Goal: Transaction & Acquisition: Obtain resource

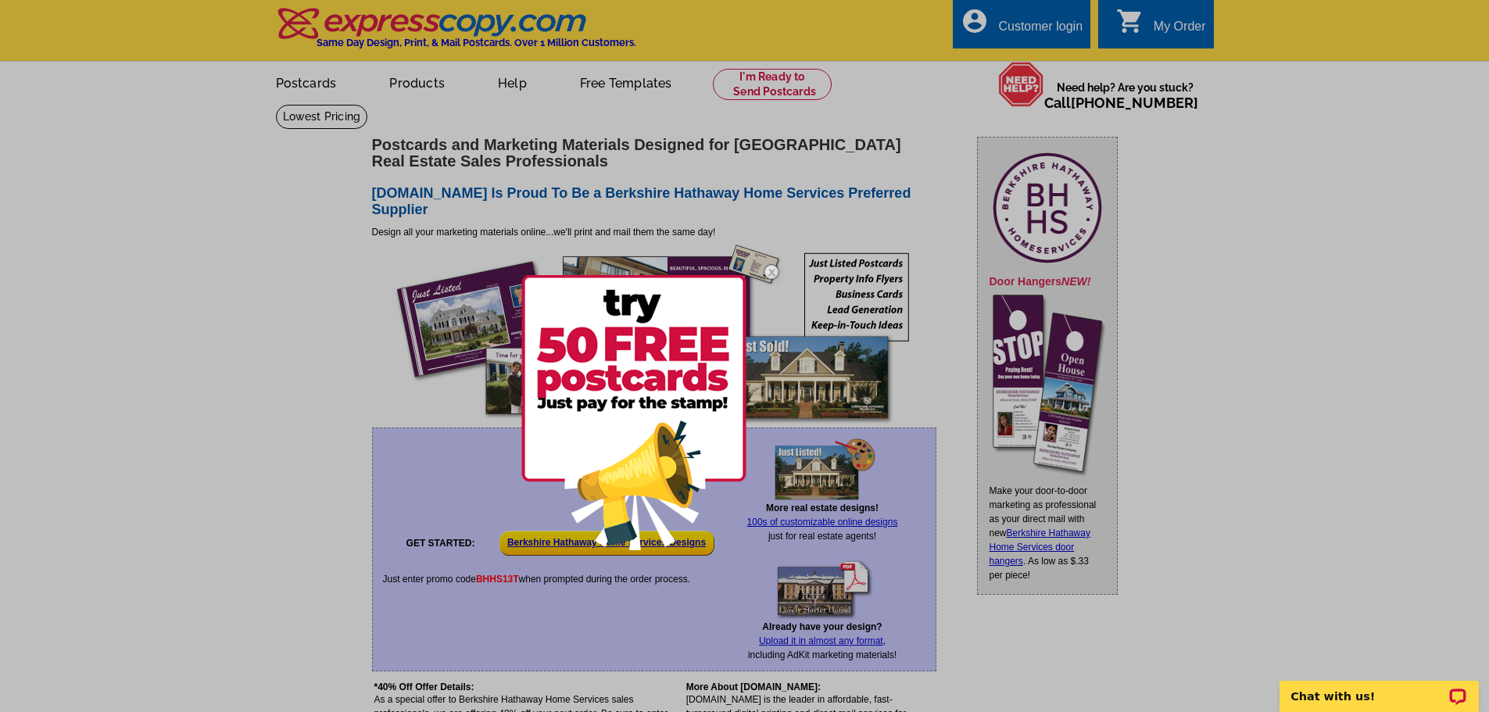
click at [134, 509] on div at bounding box center [744, 356] width 1489 height 712
click at [553, 543] on img at bounding box center [633, 412] width 225 height 275
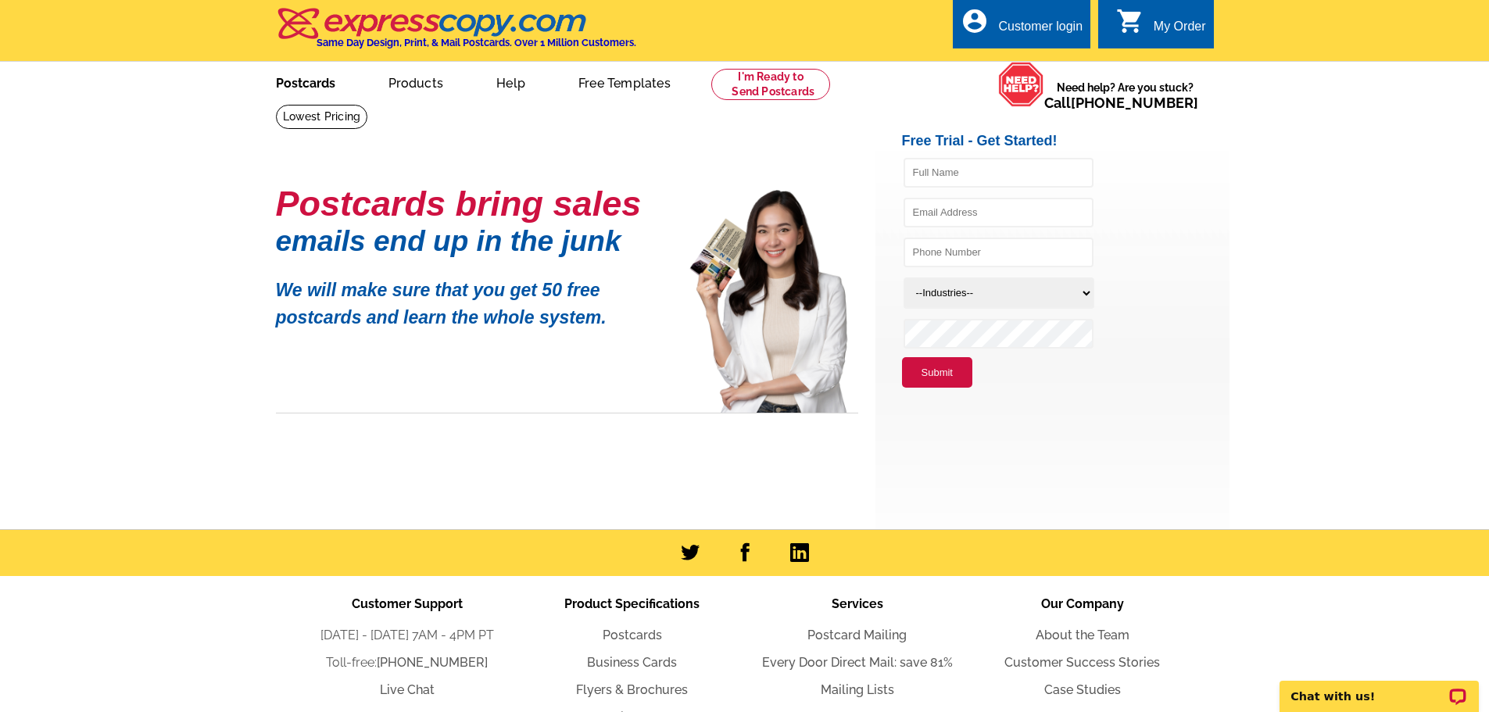
click at [318, 86] on link "Postcards" at bounding box center [305, 81] width 109 height 37
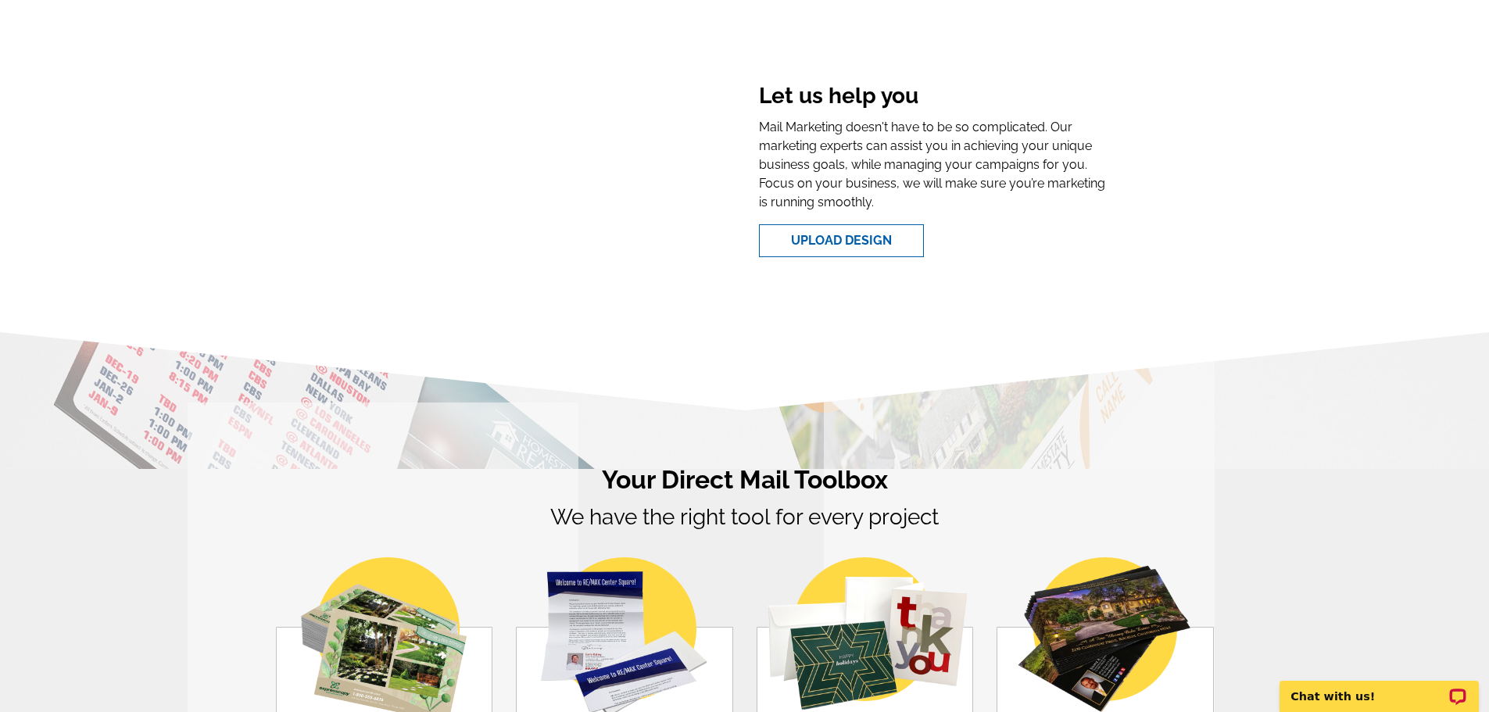
scroll to position [703, 0]
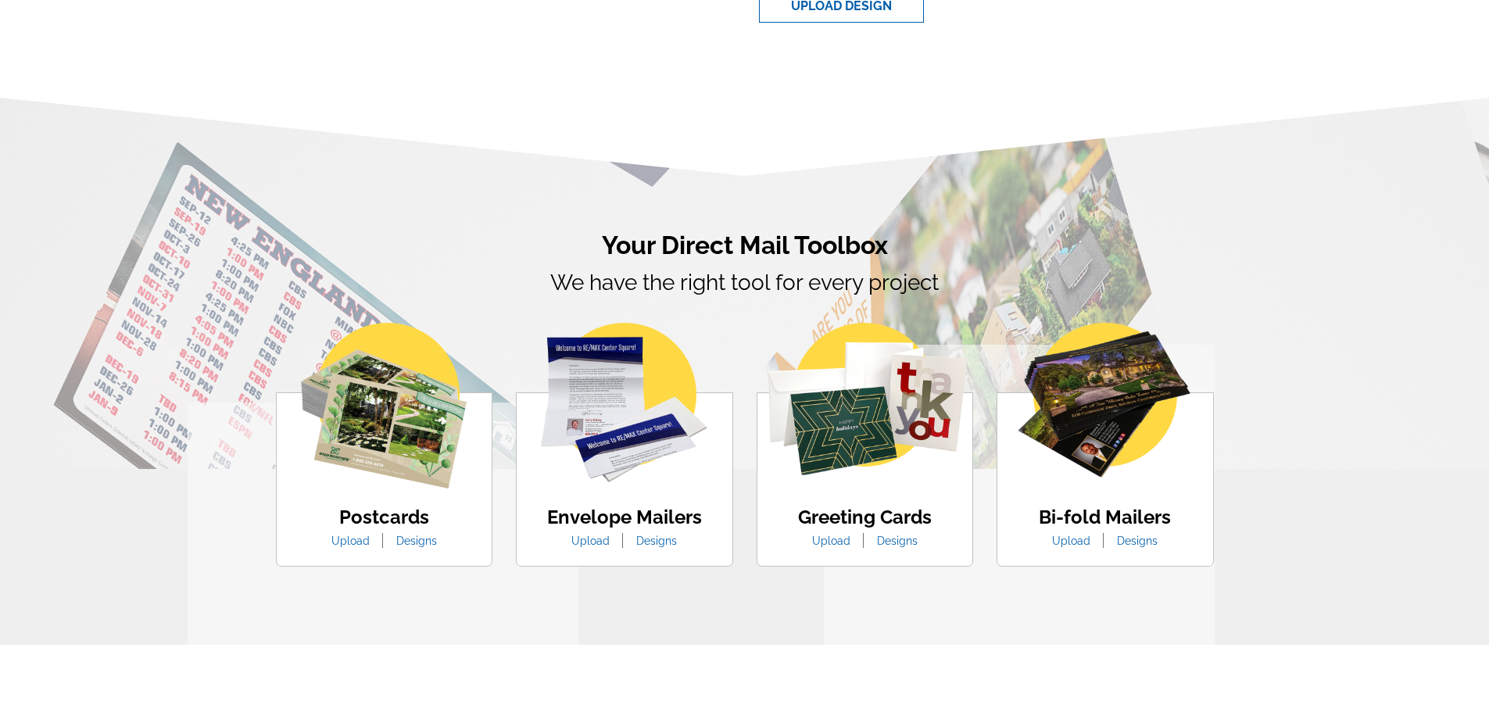
click at [399, 460] on img at bounding box center [384, 406] width 166 height 166
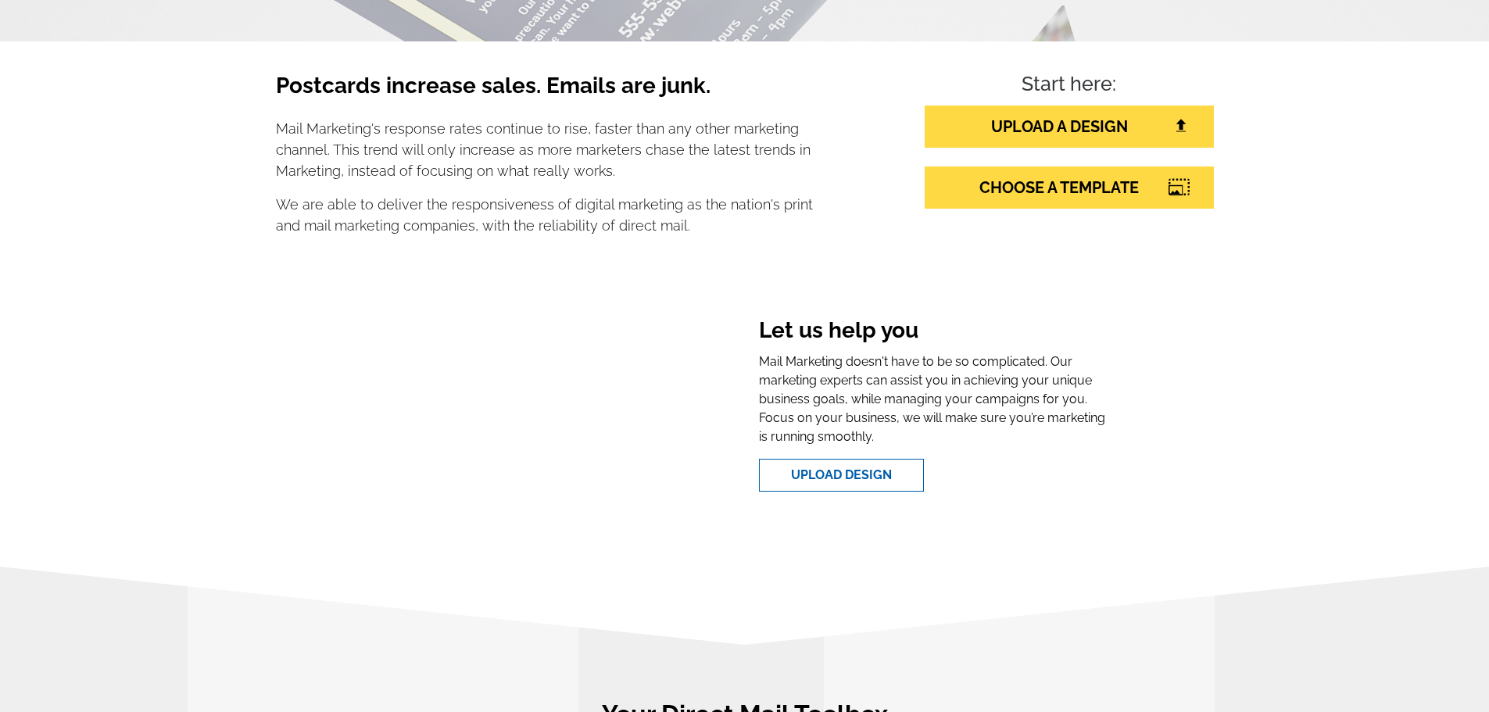
scroll to position [0, 0]
